Goal: Navigation & Orientation: Find specific page/section

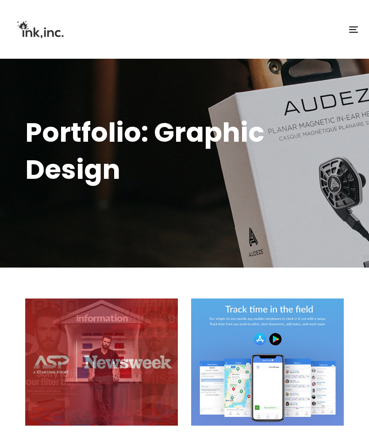
click at [351, 32] on span "button" at bounding box center [353, 32] width 9 height 1
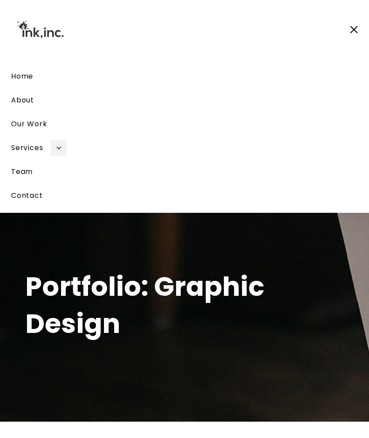
click at [32, 175] on span "Team" at bounding box center [22, 172] width 22 height 10
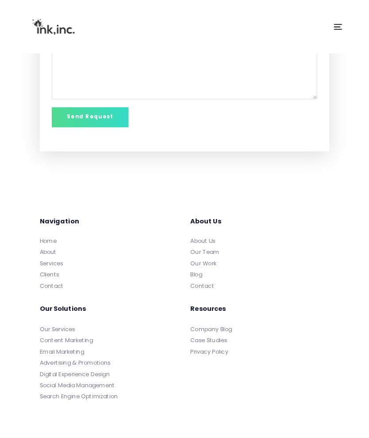
scroll to position [7697, 0]
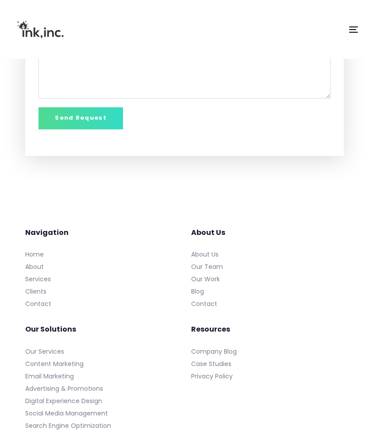
click at [215, 248] on link "About Us" at bounding box center [267, 254] width 152 height 12
click at [208, 248] on link "About Us" at bounding box center [267, 254] width 152 height 12
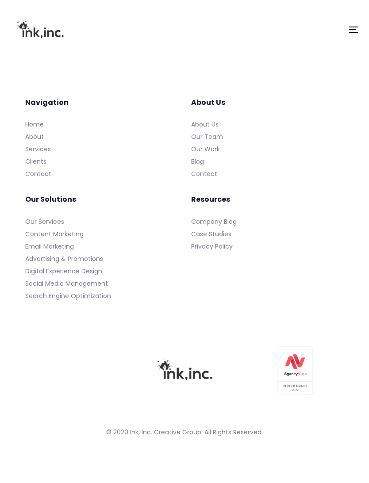
scroll to position [6145, 0]
click at [214, 143] on link "Our Team" at bounding box center [267, 136] width 152 height 12
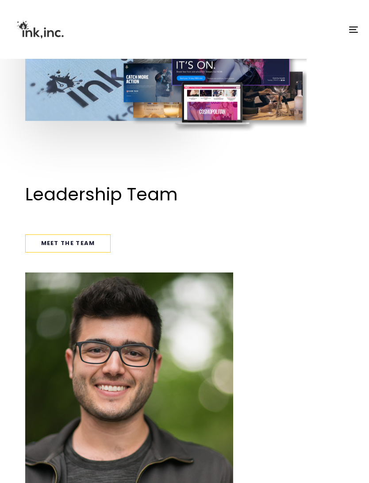
click at [88, 243] on span "Meet the team" at bounding box center [68, 243] width 54 height 11
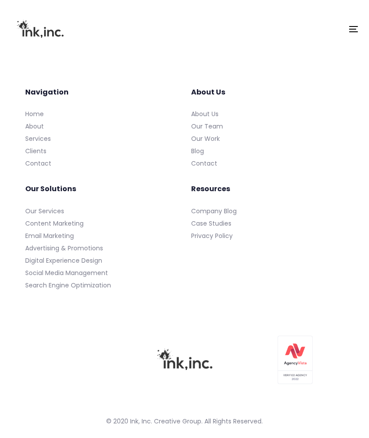
scroll to position [7807, 0]
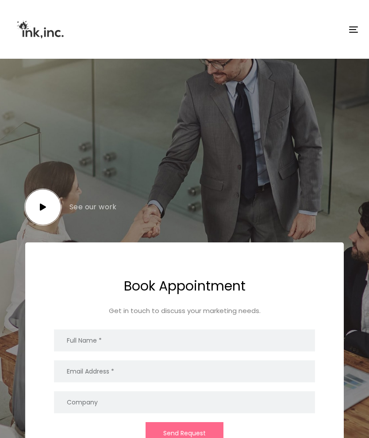
scroll to position [6005, 0]
